Goal: Navigation & Orientation: Find specific page/section

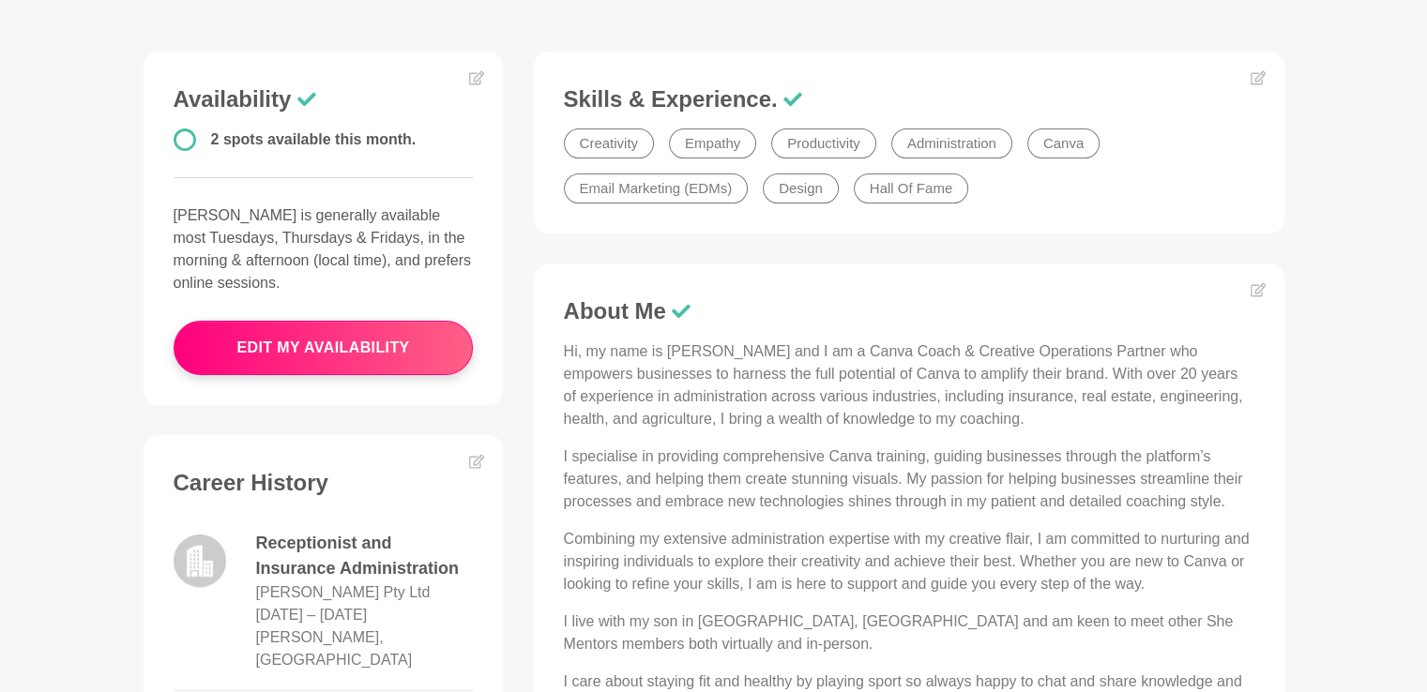
scroll to position [657, 0]
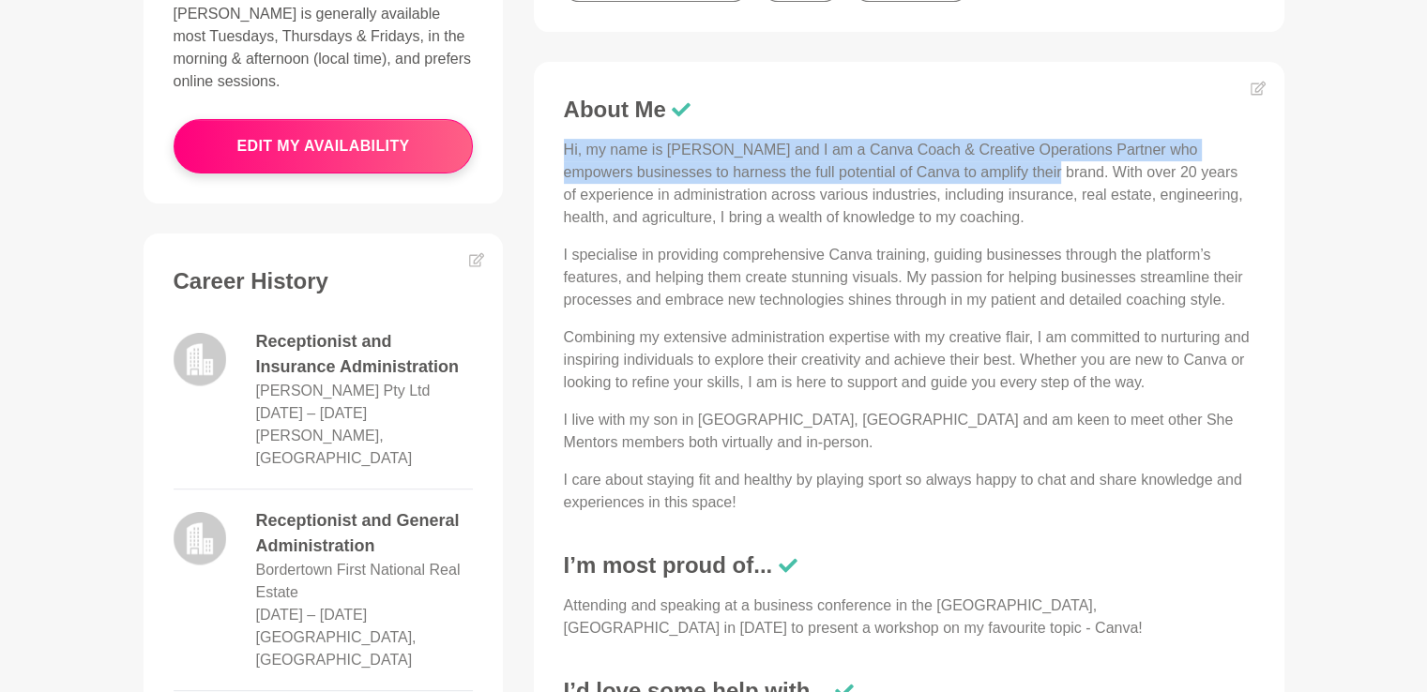
drag, startPoint x: 563, startPoint y: 148, endPoint x: 1044, endPoint y: 174, distance: 481.9
click at [1044, 174] on p "Hi, my name is [PERSON_NAME] and I am a Canva Coach & Creative Operations Partn…" at bounding box center [909, 184] width 690 height 90
copy p "Hi, my name is Marie and I am a Canva Coach & Creative Operations Partner who e…"
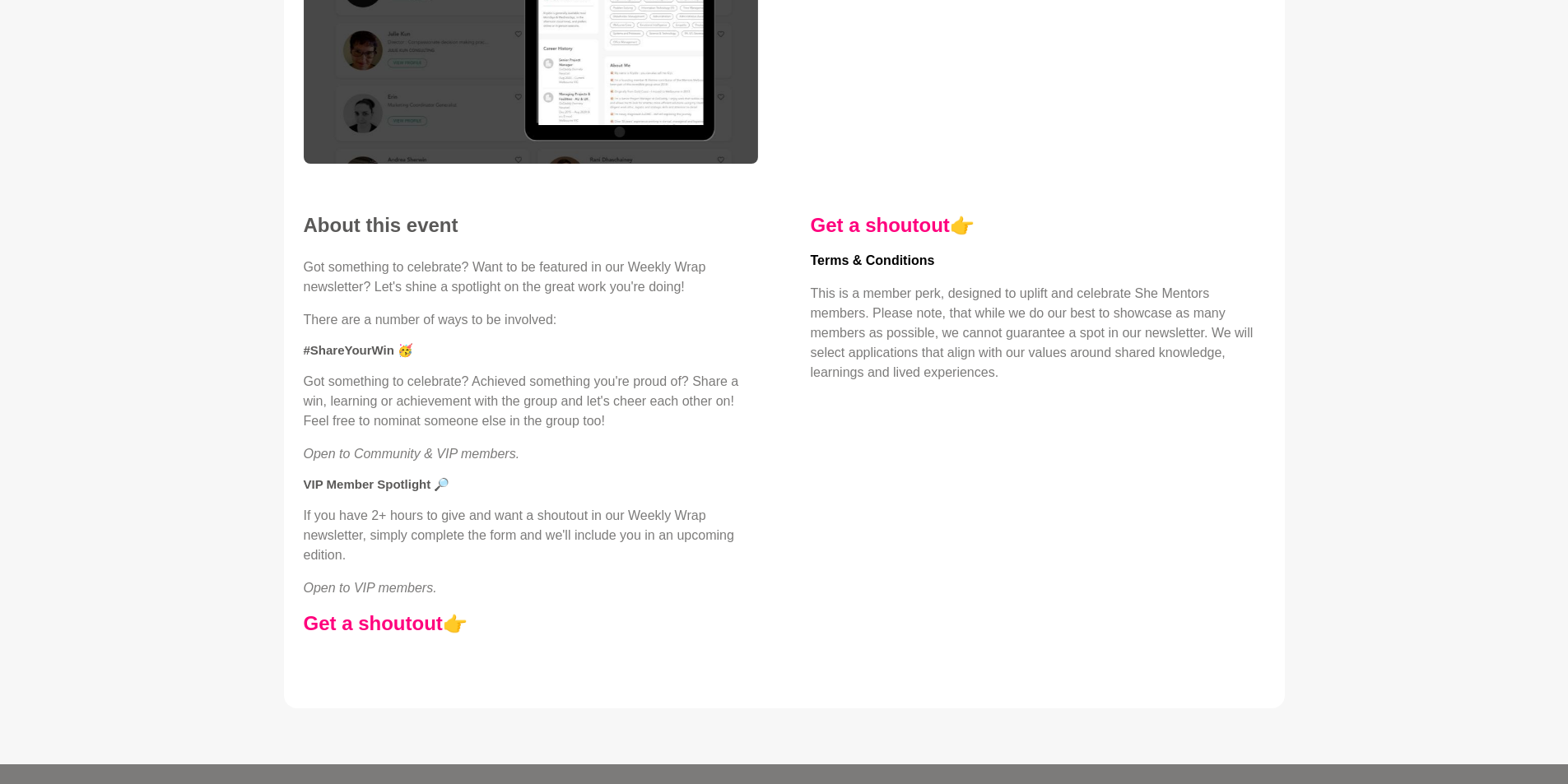
scroll to position [329, 0]
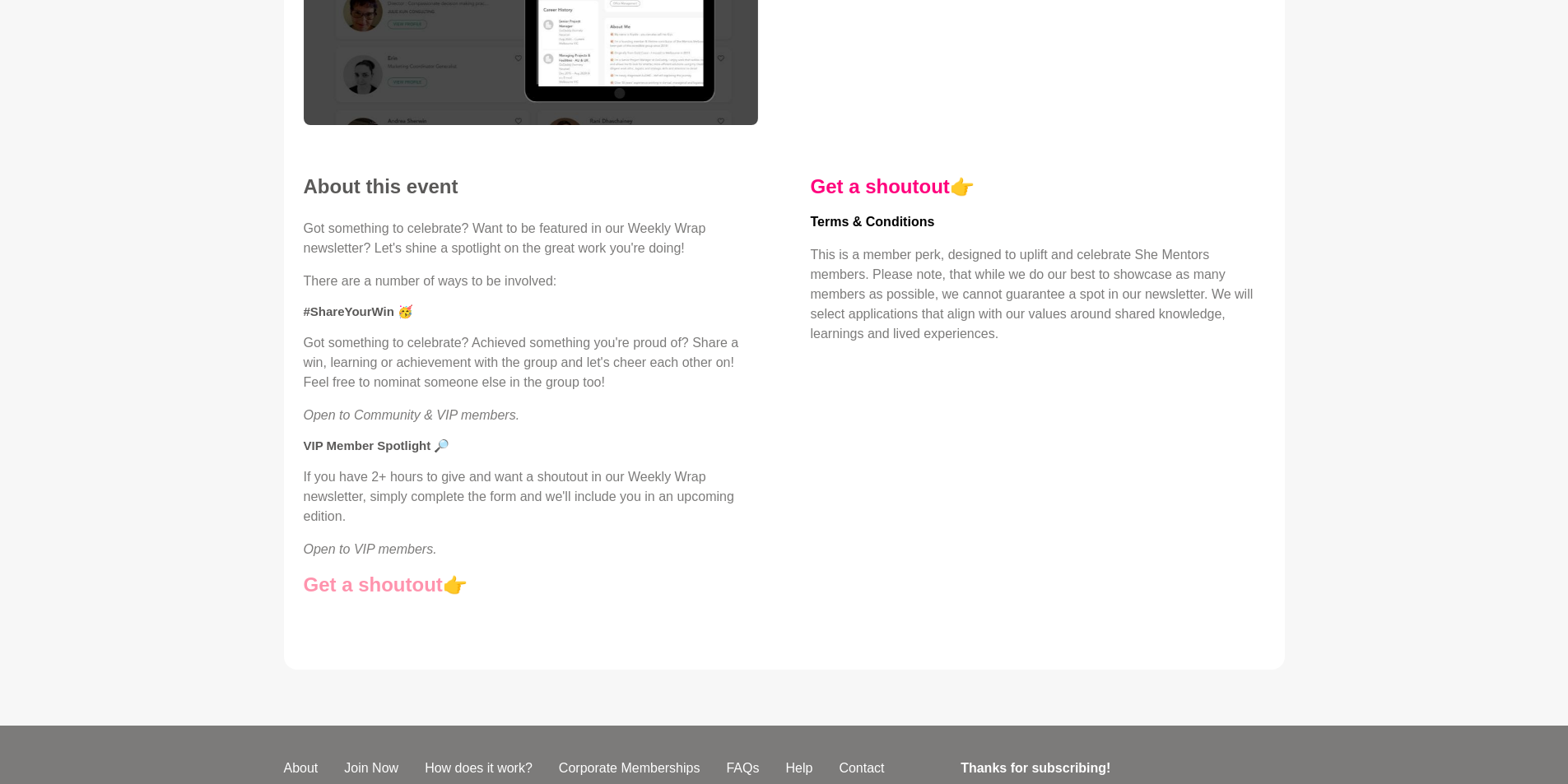
click at [371, 582] on link "Get a shoutout" at bounding box center [373, 584] width 140 height 22
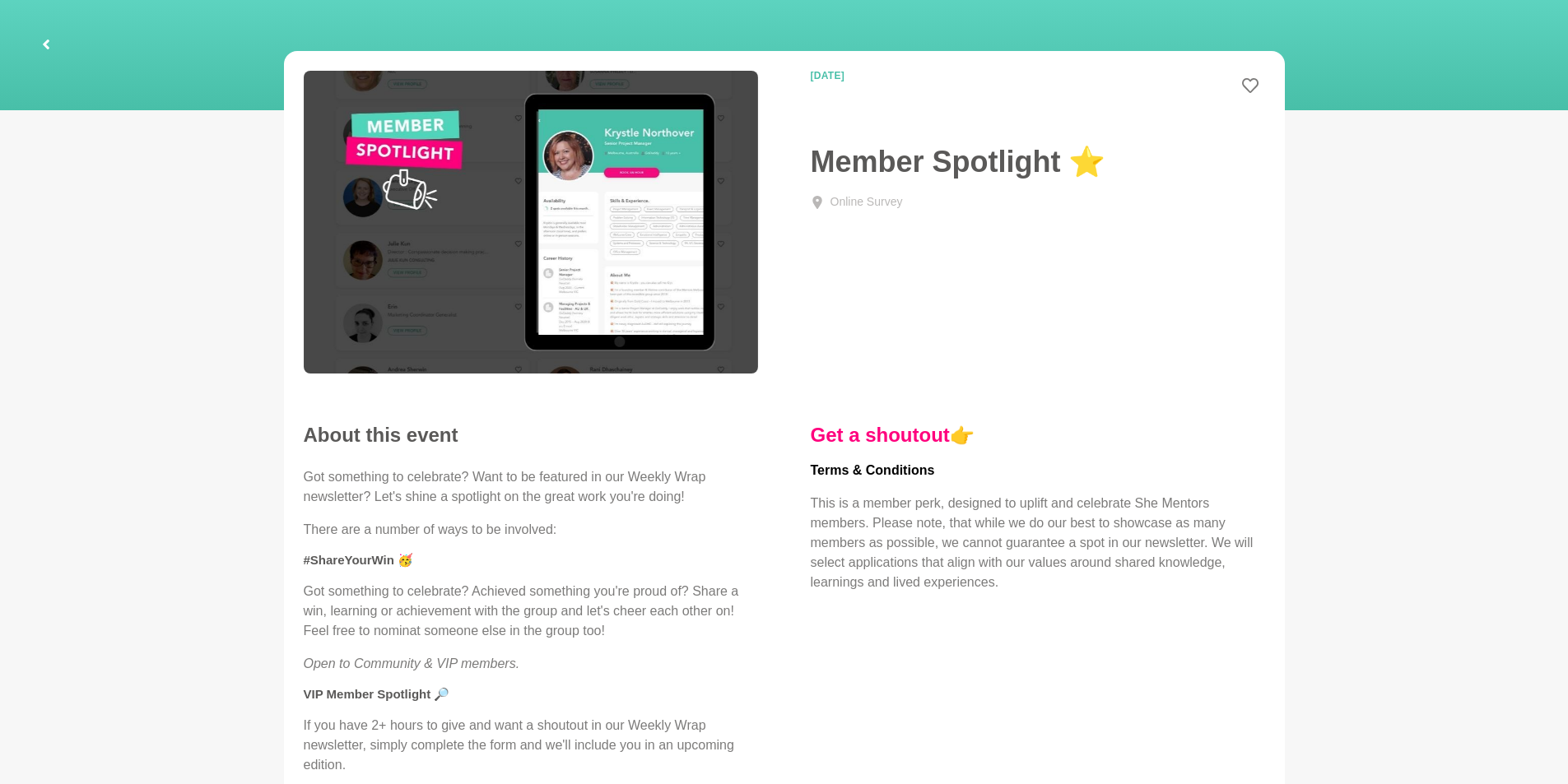
scroll to position [0, 0]
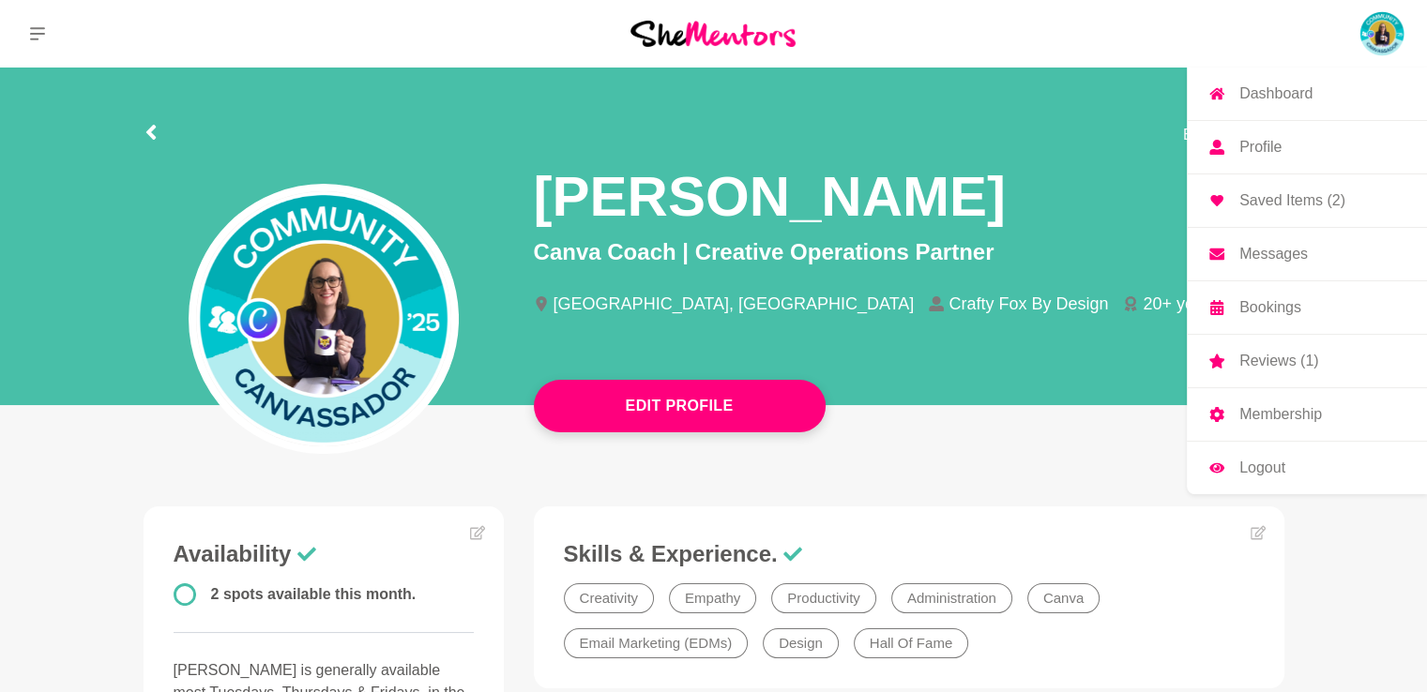
click at [1256, 410] on p "Membership" at bounding box center [1280, 414] width 83 height 15
